Goal: Task Accomplishment & Management: Complete application form

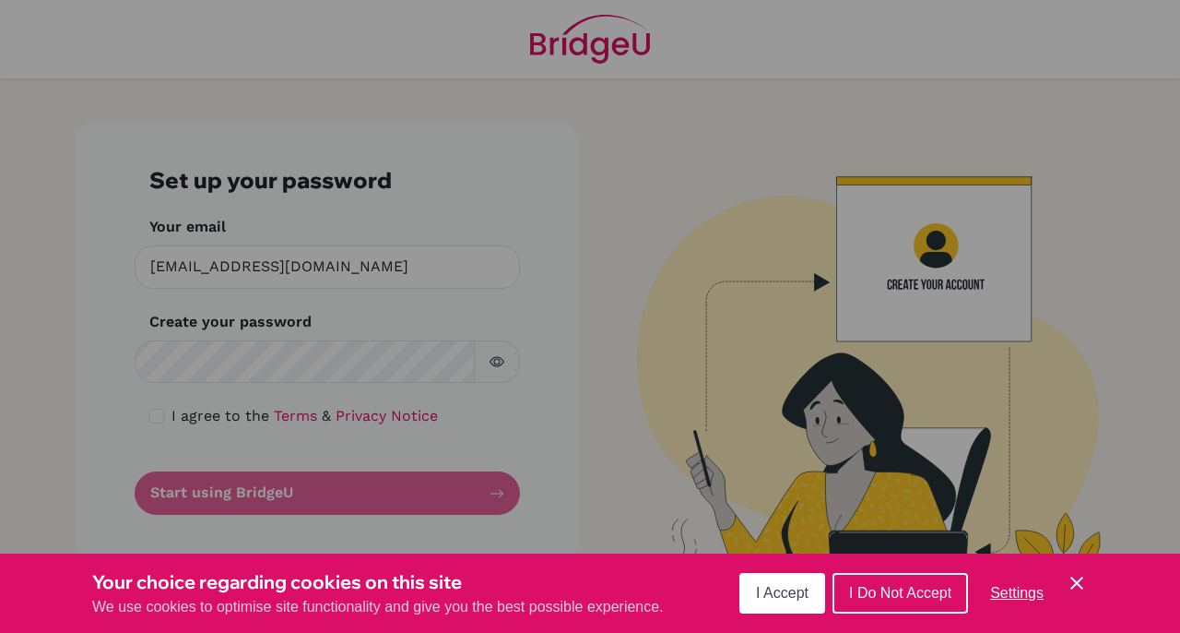
click at [779, 596] on span "I Accept" at bounding box center [782, 593] width 53 height 16
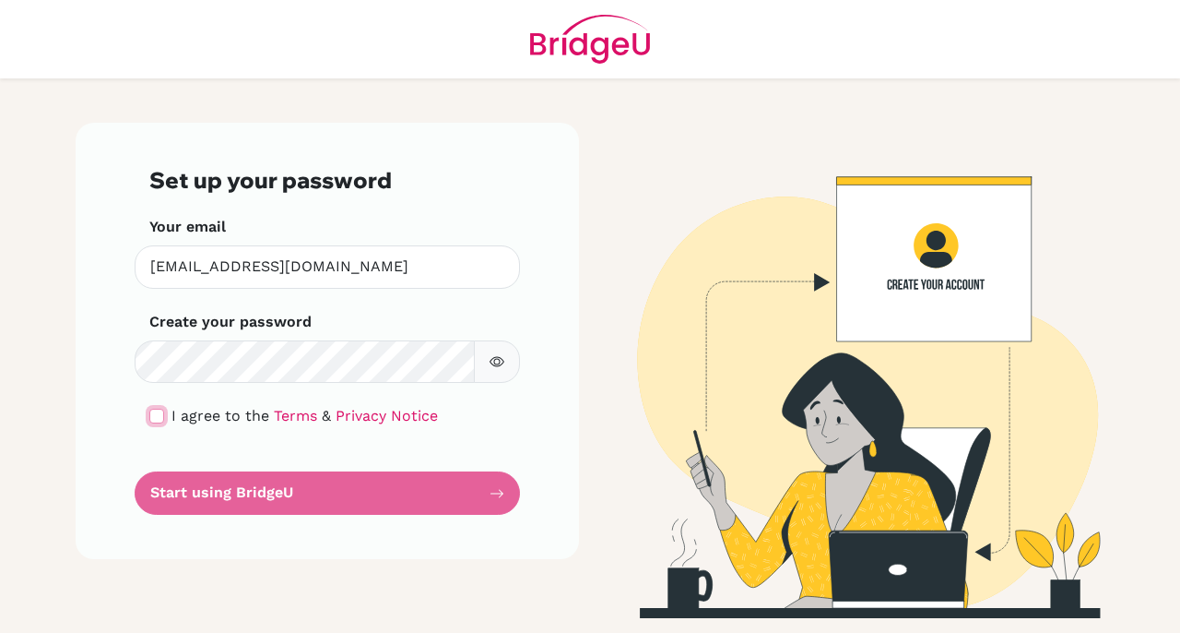
click at [156, 419] on input "checkbox" at bounding box center [156, 415] width 15 height 15
checkbox input "true"
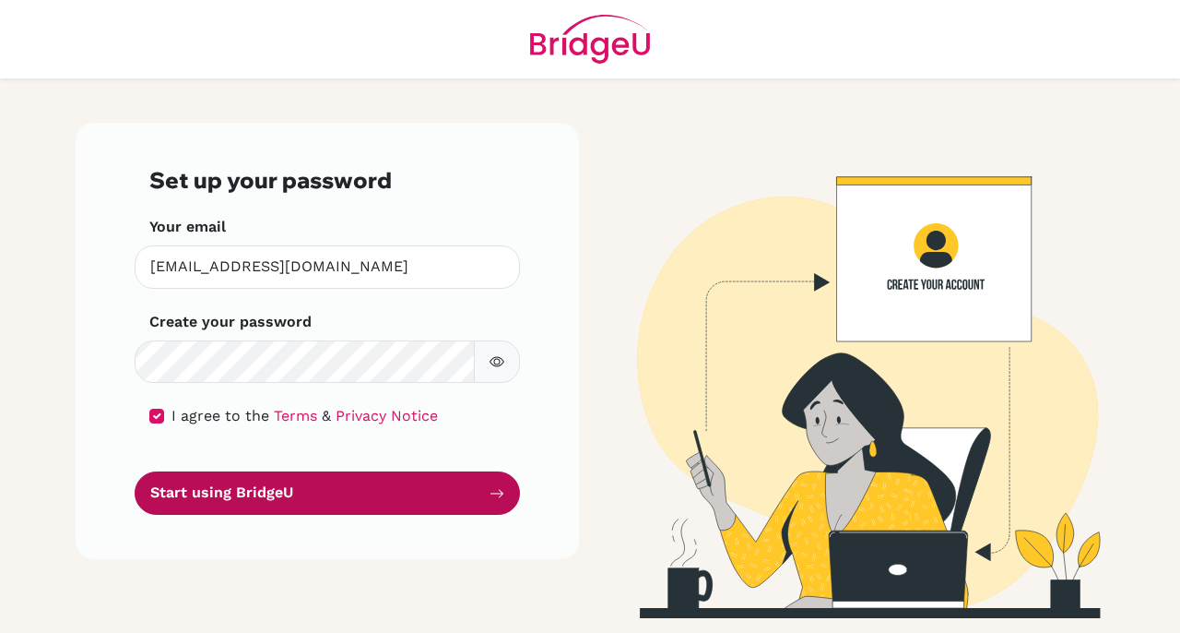
click at [329, 492] on button "Start using BridgeU" at bounding box center [327, 492] width 385 height 43
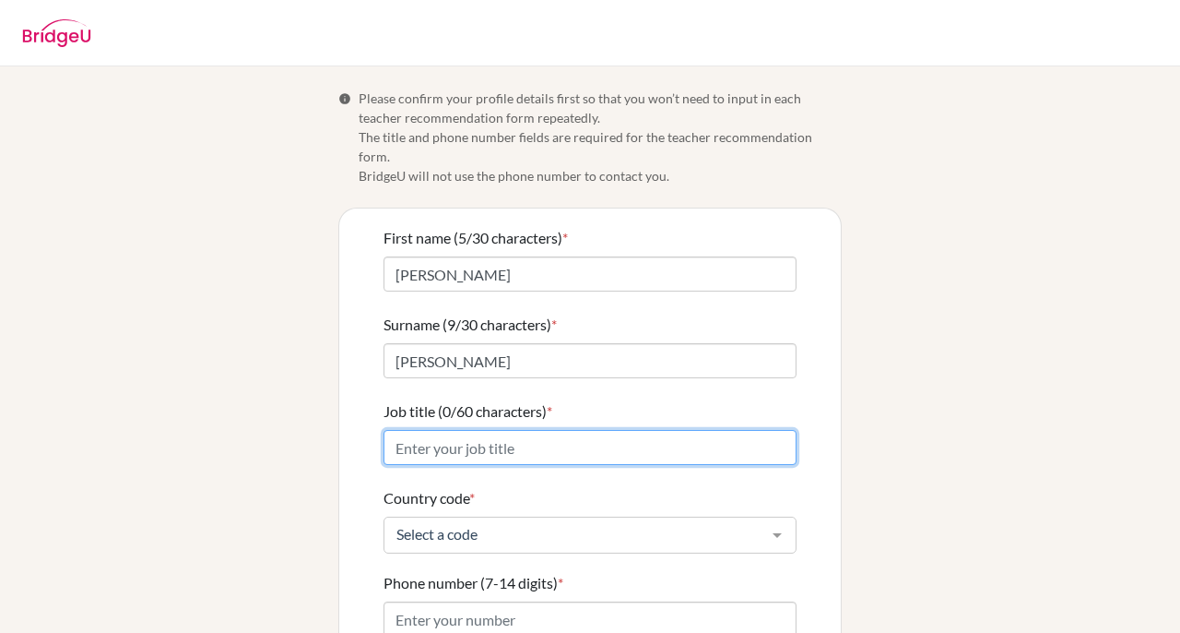
click at [457, 430] on input "Job title (0/60 characters) *" at bounding box center [590, 447] width 413 height 35
type input "M"
type input "High School Math Teacher"
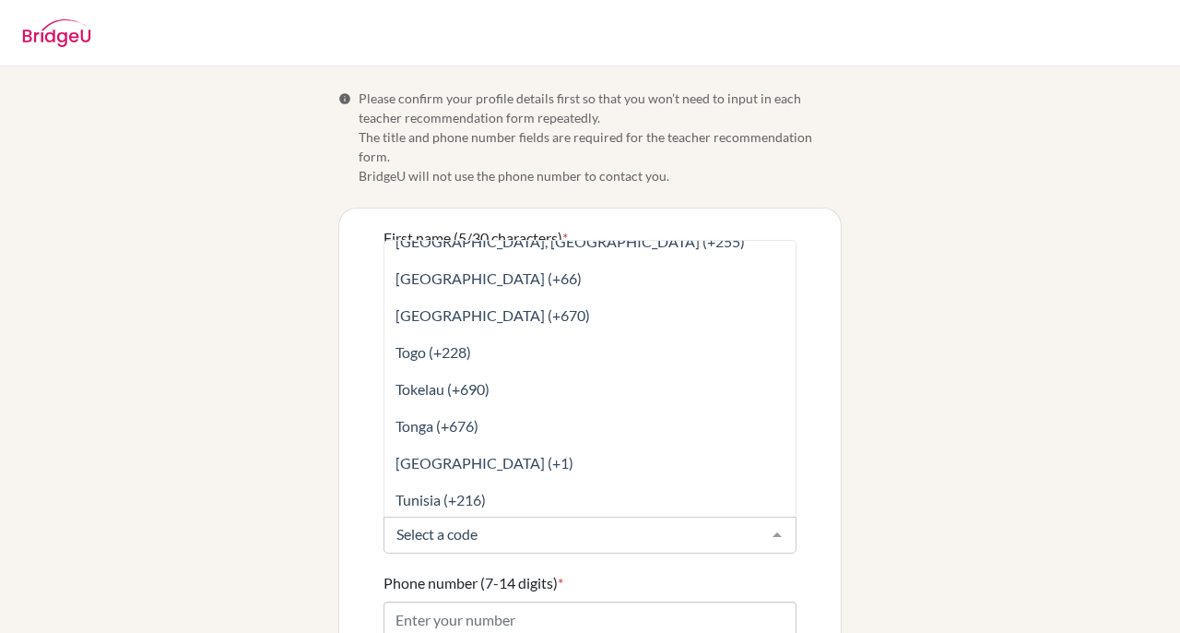
scroll to position [7991, 0]
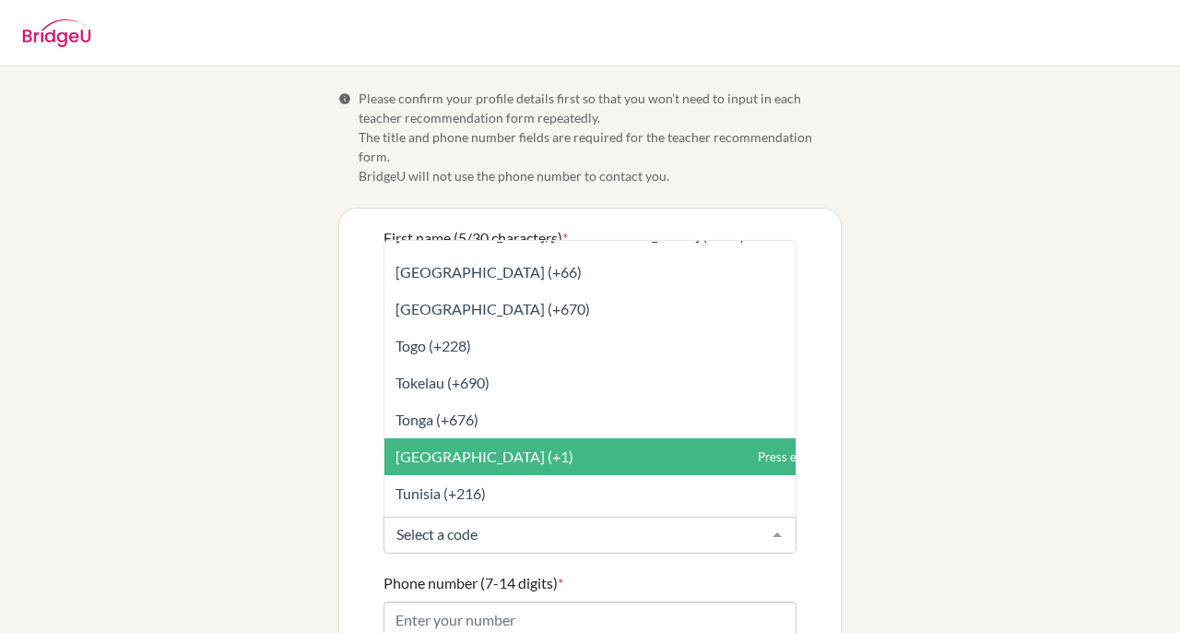
click at [485, 447] on span "[GEOGRAPHIC_DATA] (+1)" at bounding box center [485, 456] width 178 height 18
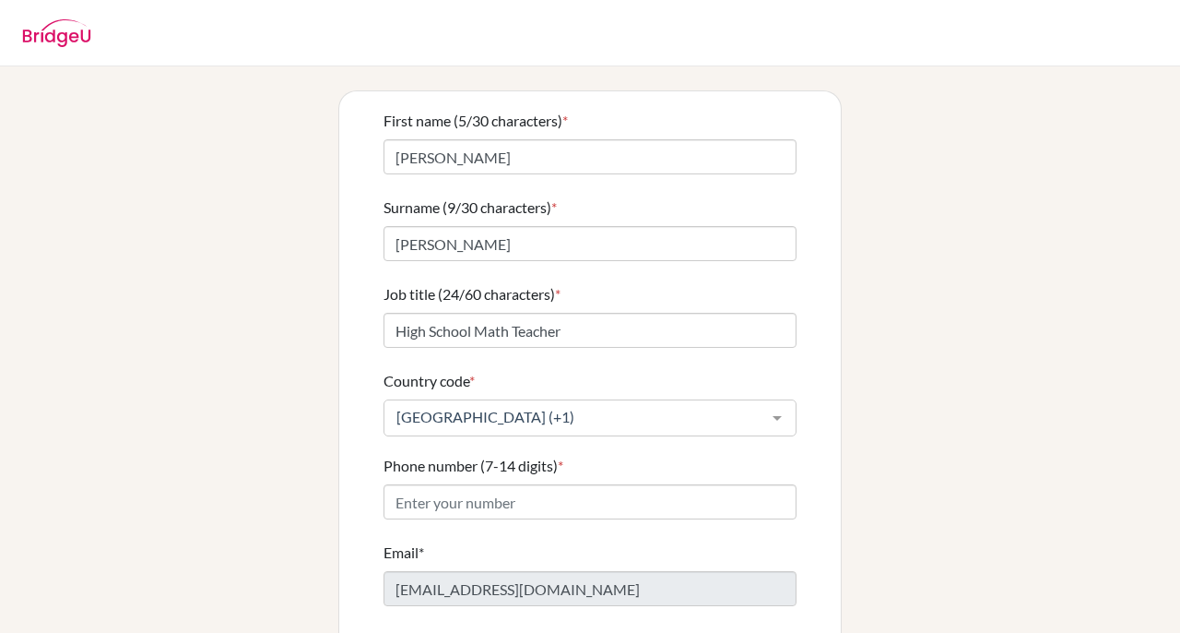
scroll to position [192, 0]
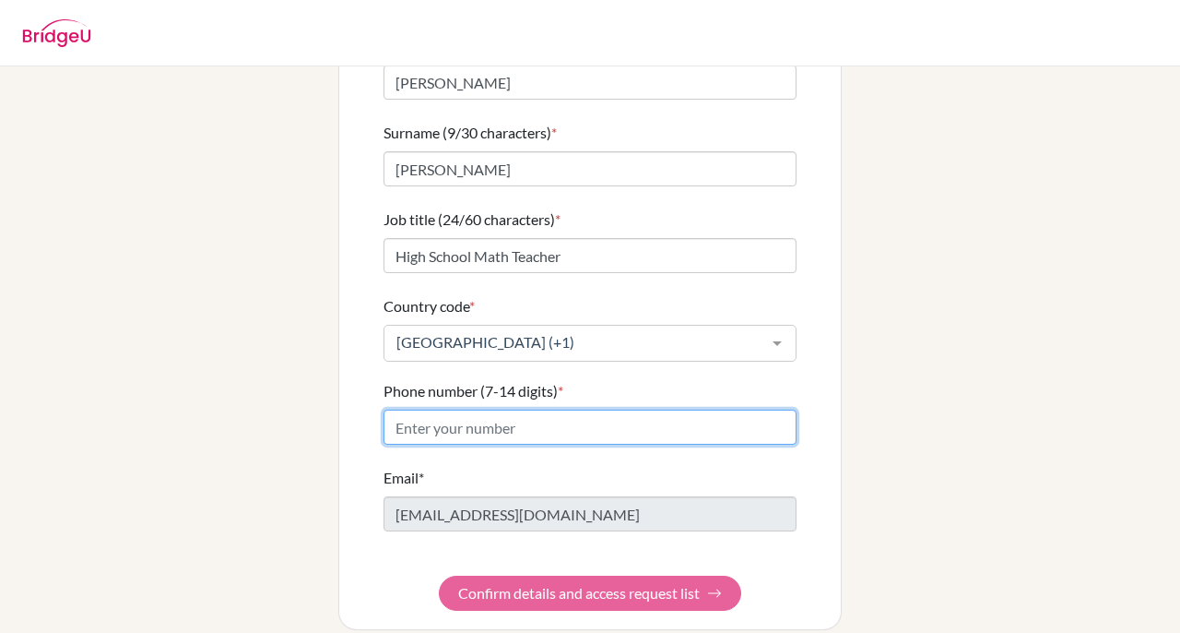
click at [502, 409] on input "Phone number (7-14 digits) *" at bounding box center [590, 426] width 413 height 35
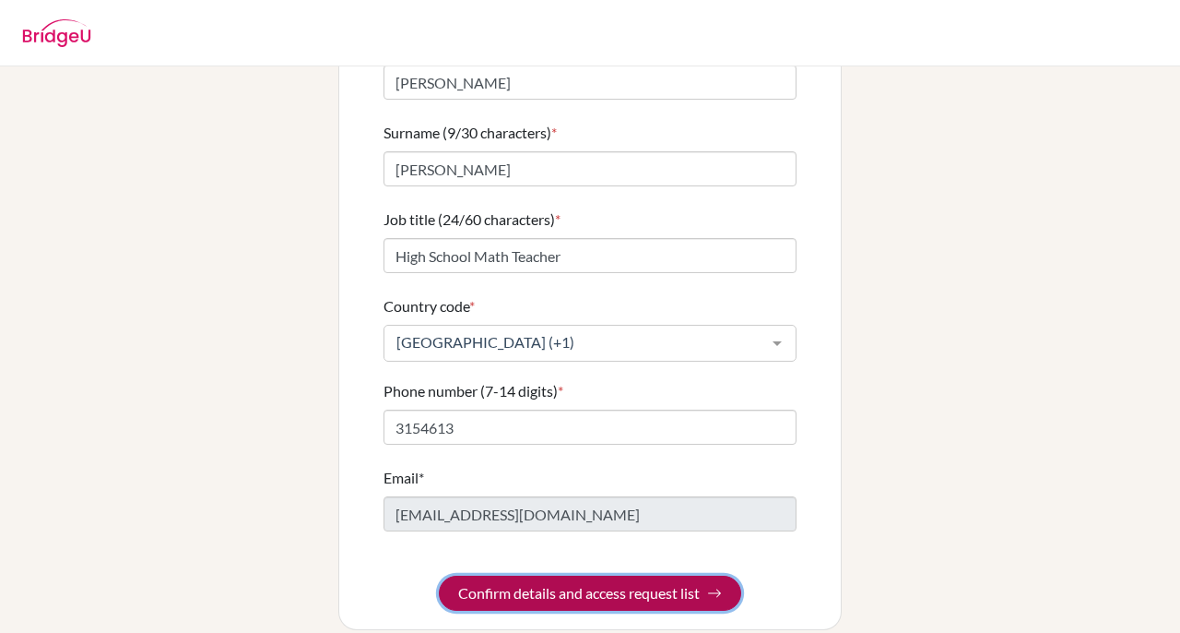
click at [572, 577] on button "Confirm details and access request list" at bounding box center [590, 592] width 302 height 35
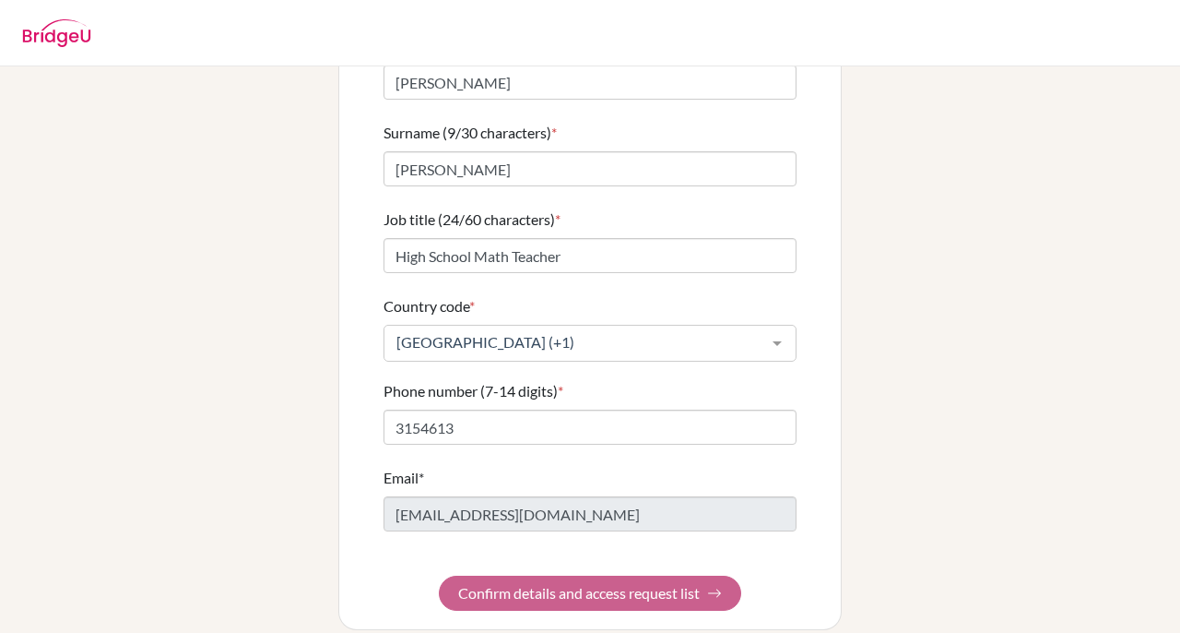
scroll to position [257, 0]
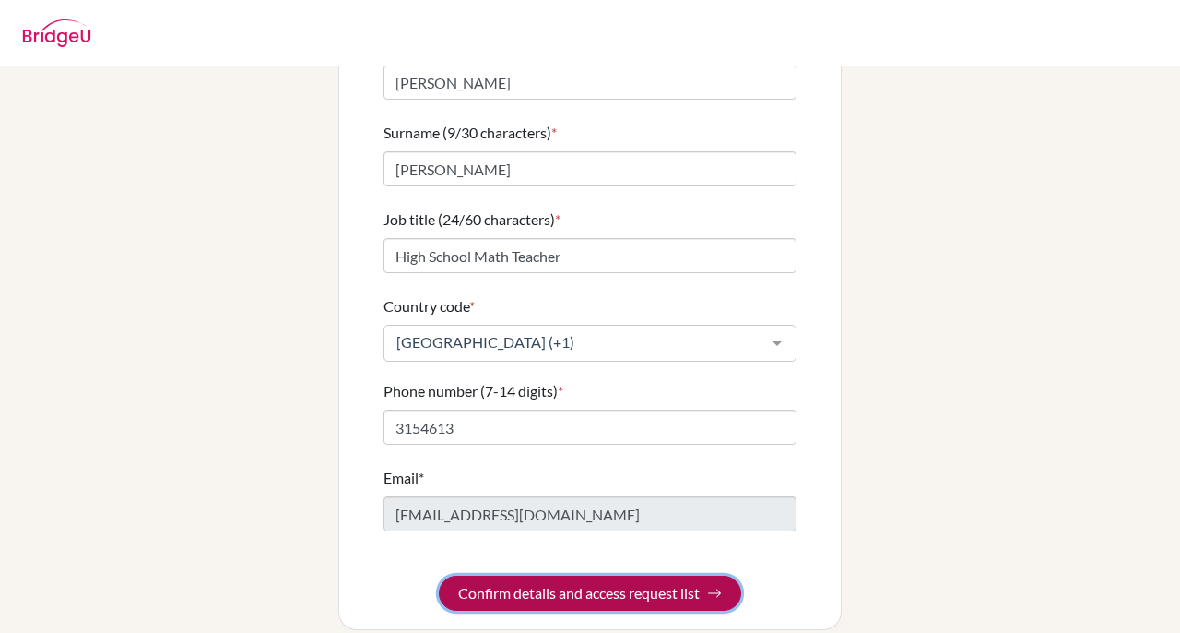
click at [710, 586] on img "submit" at bounding box center [714, 593] width 15 height 15
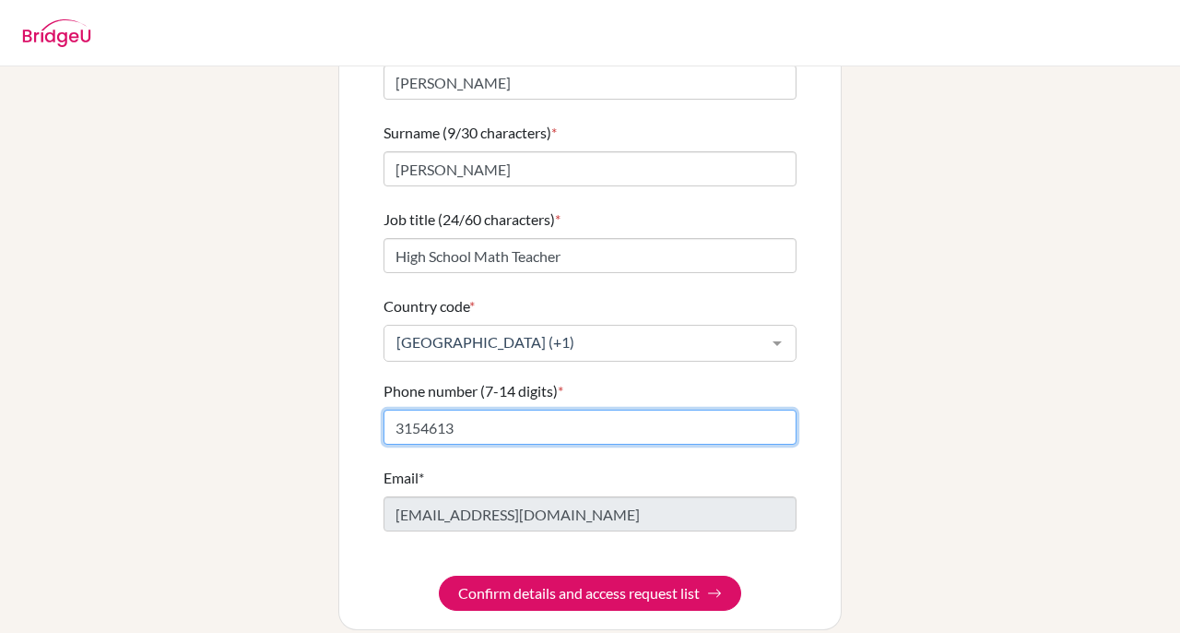
click at [397, 409] on input "3154613" at bounding box center [590, 426] width 413 height 35
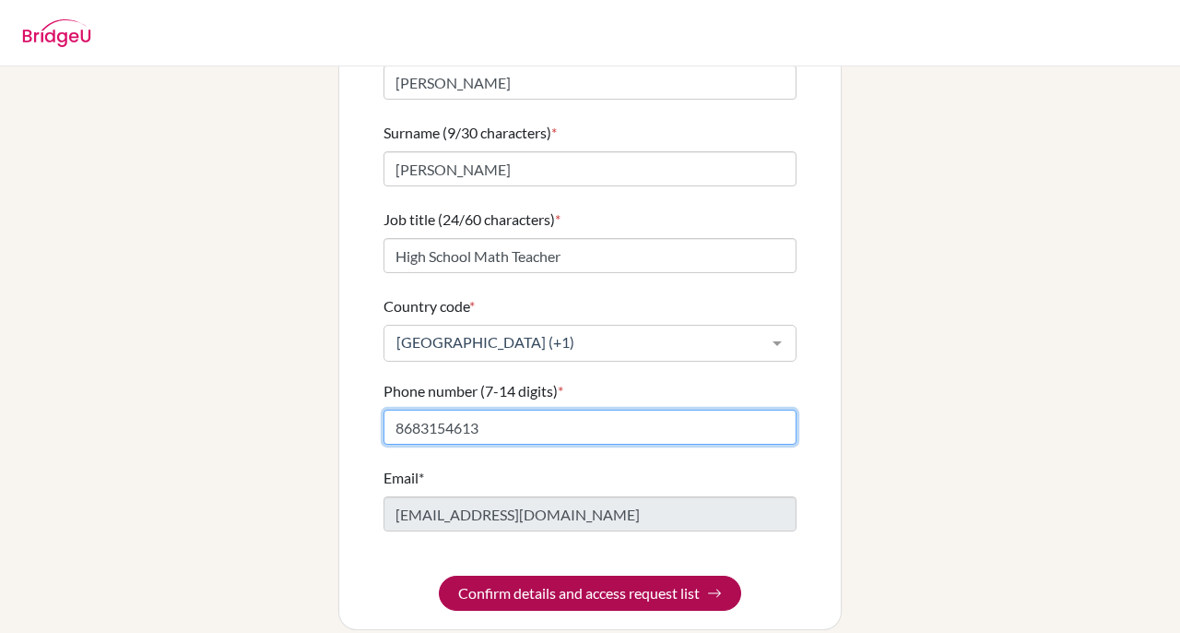
type input "8683154613"
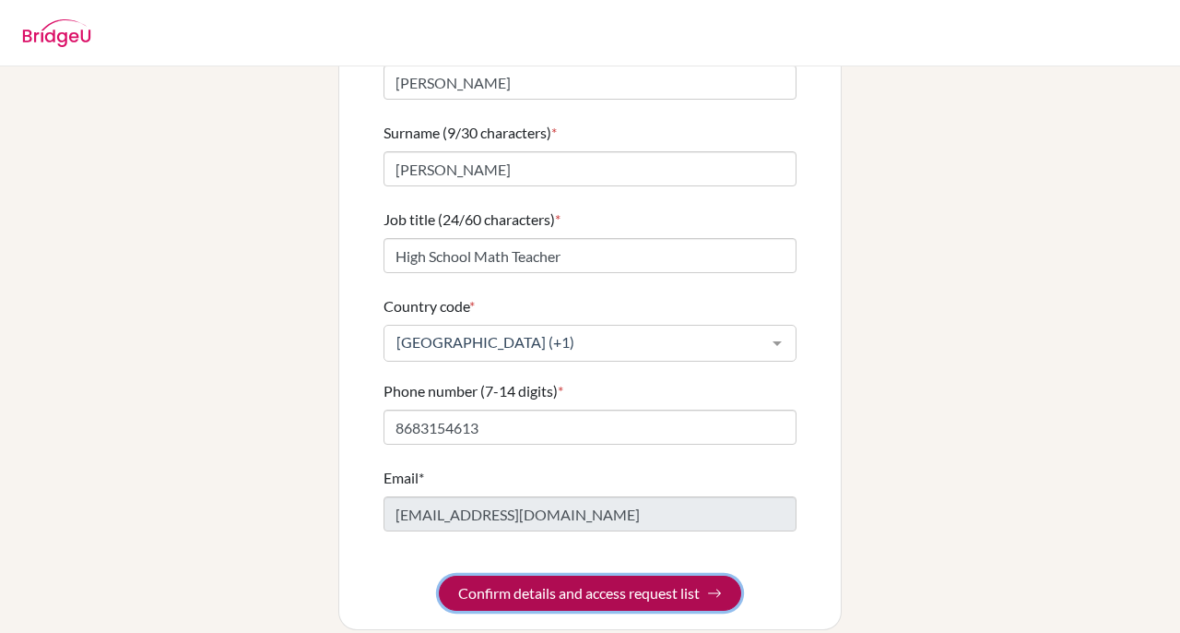
click at [549, 575] on button "Confirm details and access request list" at bounding box center [590, 592] width 302 height 35
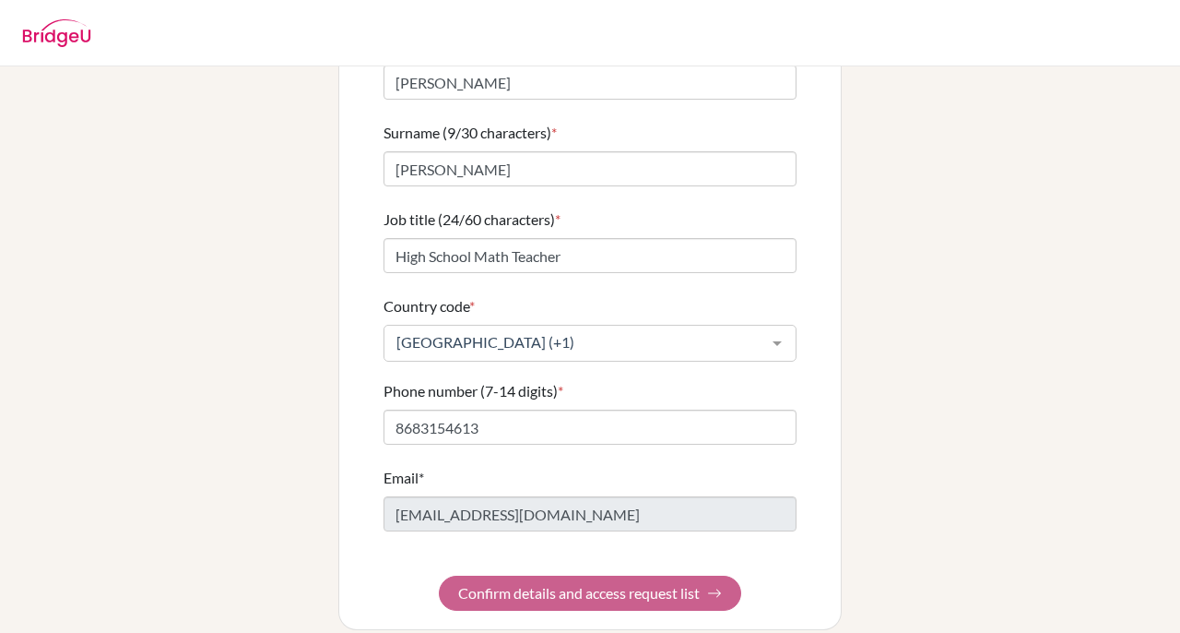
scroll to position [0, 0]
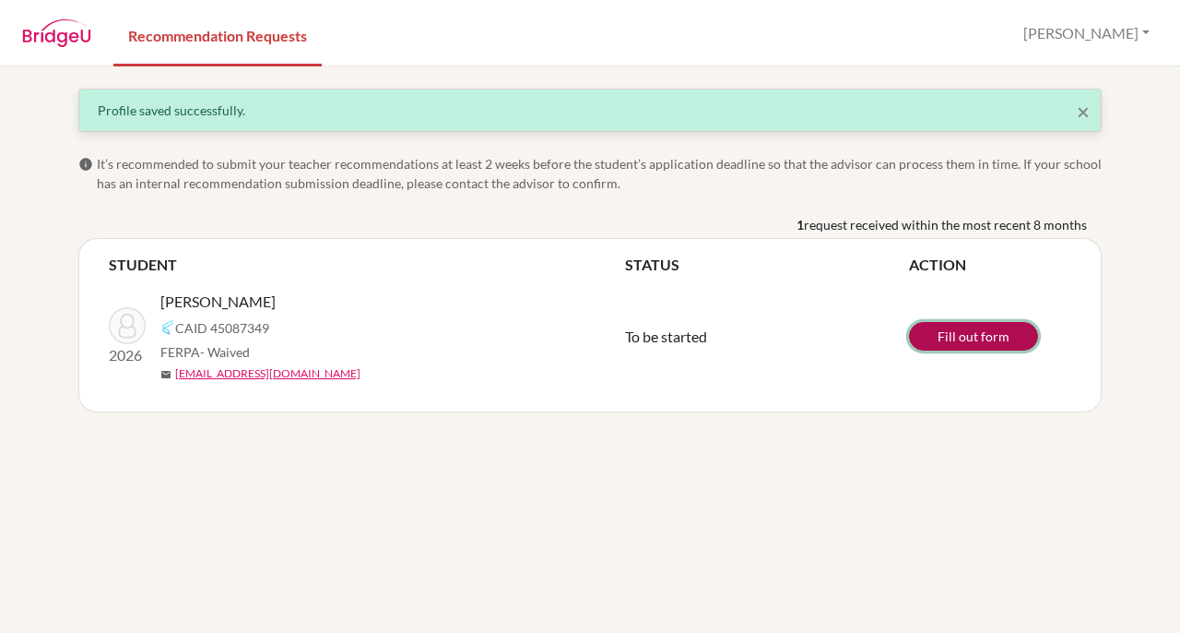
click at [948, 330] on link "Fill out form" at bounding box center [973, 336] width 129 height 29
click at [944, 335] on link "Fill out form" at bounding box center [973, 336] width 129 height 29
